Goal: Transaction & Acquisition: Purchase product/service

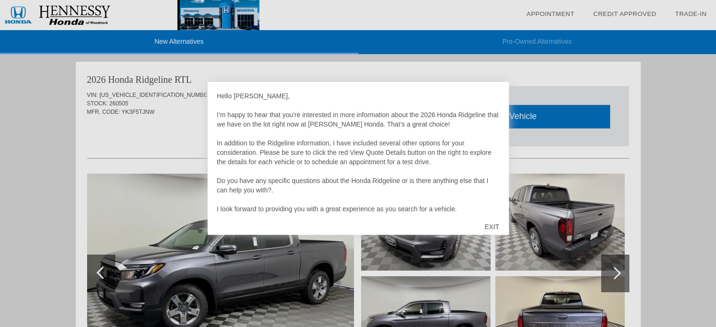
click at [497, 221] on div "EXIT" at bounding box center [491, 227] width 33 height 28
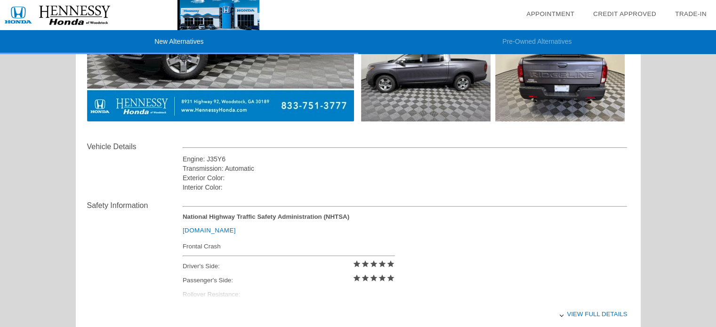
scroll to position [331, 0]
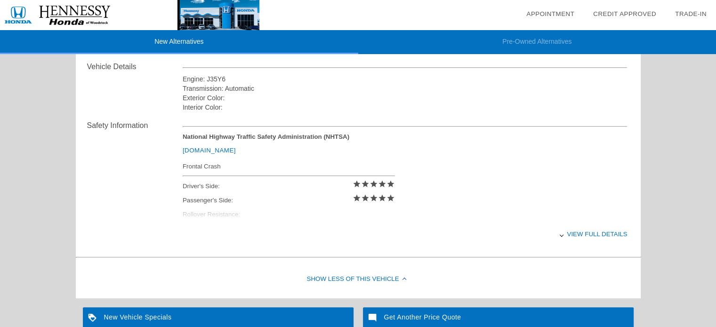
click at [614, 224] on div "View full details" at bounding box center [405, 234] width 445 height 23
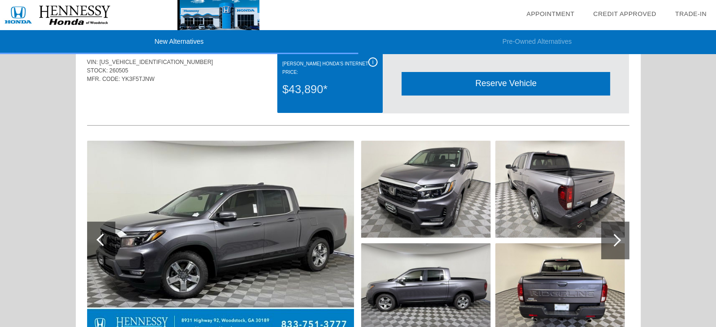
scroll to position [0, 0]
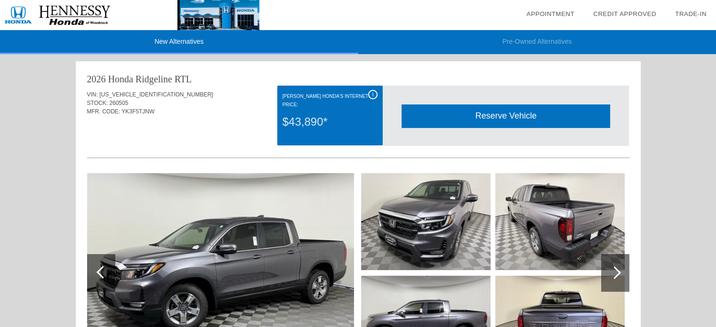
click at [371, 97] on div "i" at bounding box center [372, 94] width 9 height 9
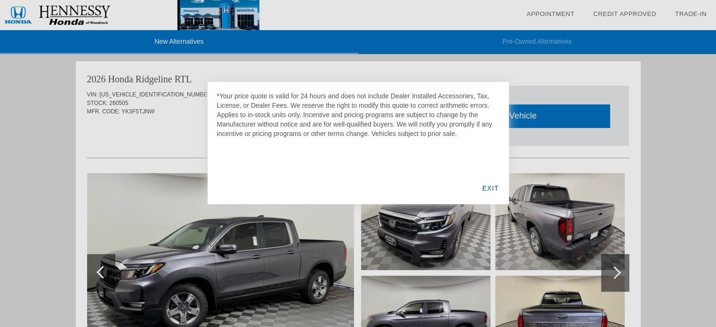
click at [613, 266] on div at bounding box center [358, 163] width 716 height 327
click at [614, 274] on div at bounding box center [358, 163] width 716 height 327
click at [493, 180] on div "EXIT" at bounding box center [490, 188] width 36 height 32
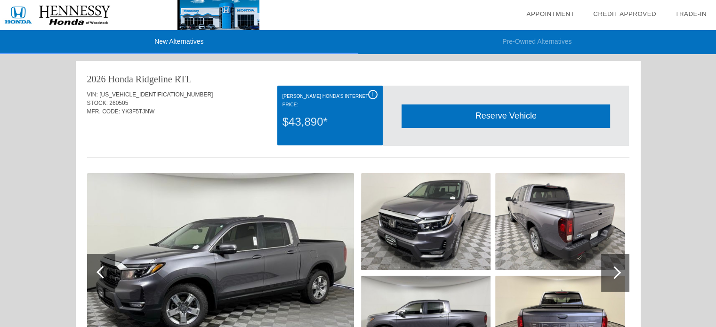
click at [607, 265] on div at bounding box center [615, 273] width 28 height 38
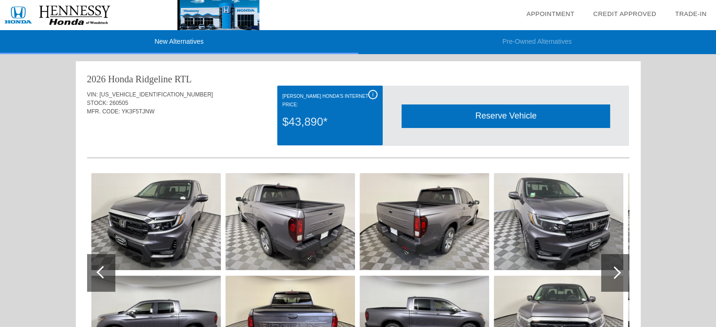
click at [618, 272] on div at bounding box center [614, 272] width 13 height 13
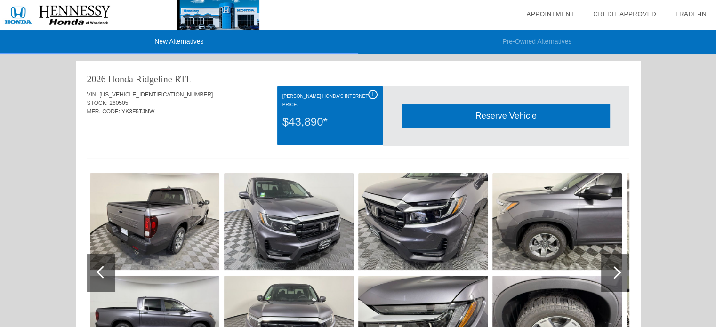
click at [618, 272] on div at bounding box center [614, 272] width 13 height 13
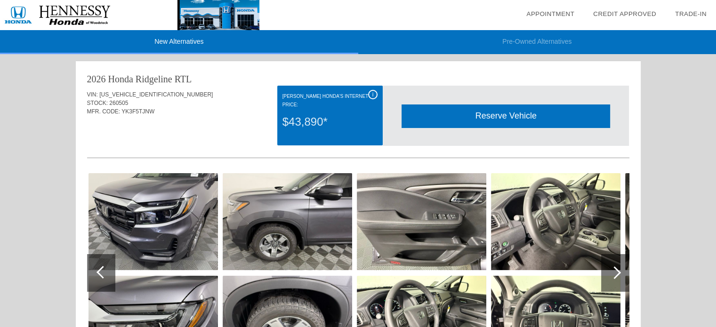
click at [618, 272] on div at bounding box center [614, 272] width 13 height 13
